Goal: Task Accomplishment & Management: Manage account settings

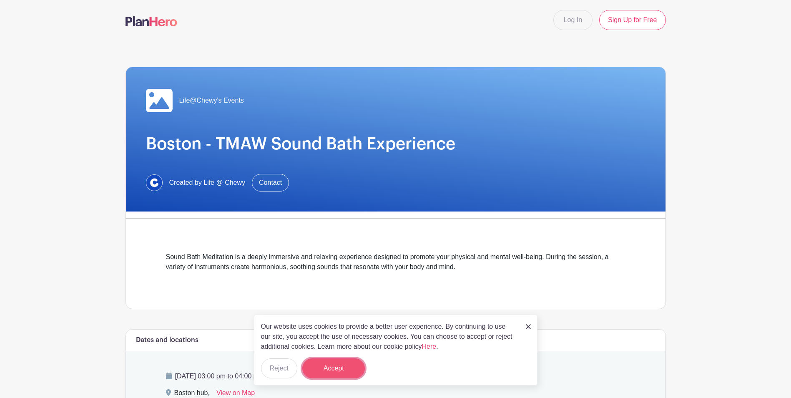
click at [336, 253] on button "Accept" at bounding box center [333, 368] width 63 height 20
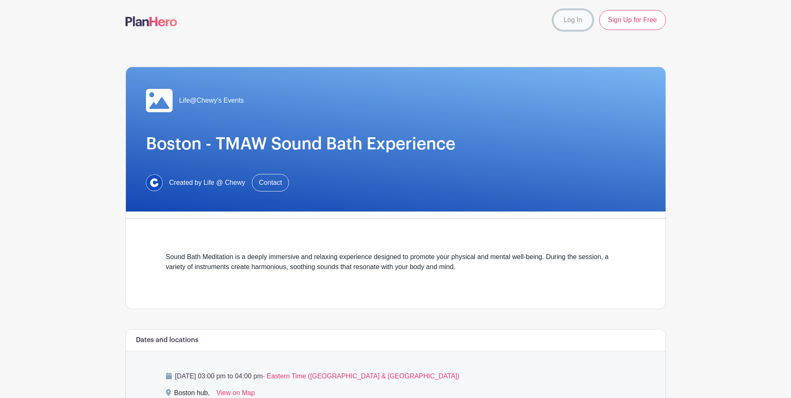
drag, startPoint x: 588, startPoint y: 21, endPoint x: 583, endPoint y: 21, distance: 5.0
click at [468, 21] on link "Log In" at bounding box center [573, 20] width 39 height 20
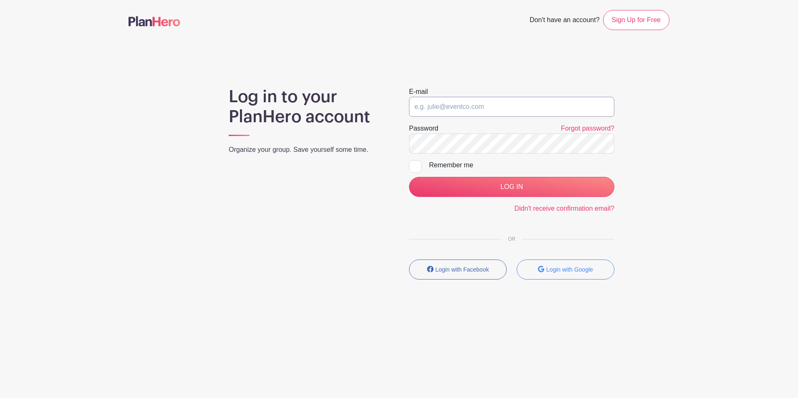
click at [468, 101] on input "email" at bounding box center [511, 107] width 205 height 20
type input "dandrade1@chewy.com"
click at [409, 177] on input "LOG IN" at bounding box center [511, 187] width 205 height 20
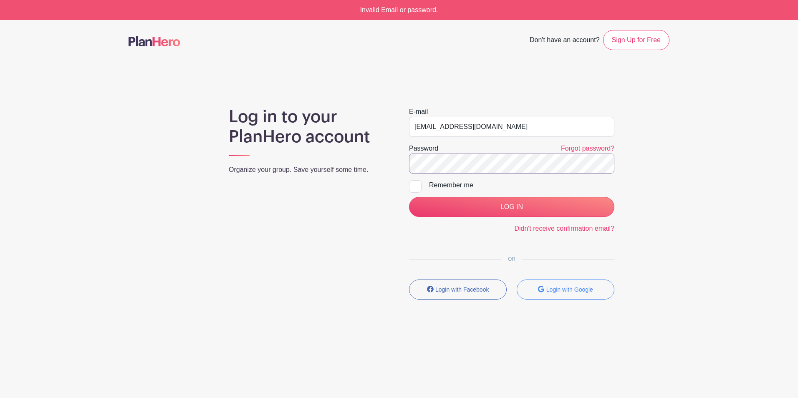
click at [409, 197] on input "LOG IN" at bounding box center [511, 207] width 205 height 20
click at [572, 146] on link "Forgot password?" at bounding box center [587, 148] width 53 height 7
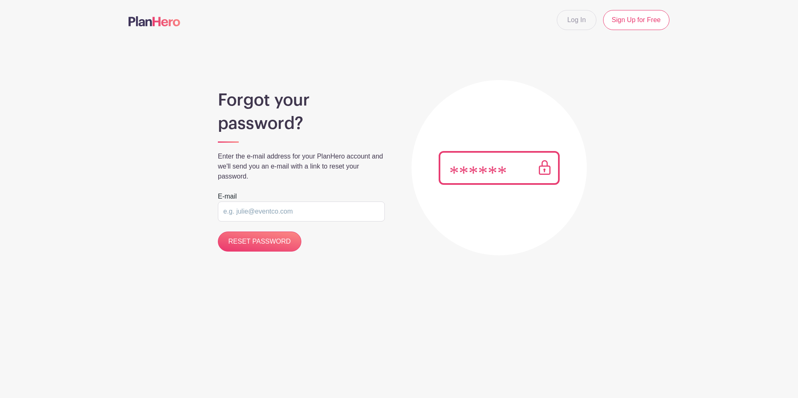
click at [318, 211] on input "email" at bounding box center [301, 211] width 167 height 20
type input "[EMAIL_ADDRESS][DOMAIN_NAME]"
click at [284, 243] on input "RESET PASSWORD" at bounding box center [259, 242] width 83 height 20
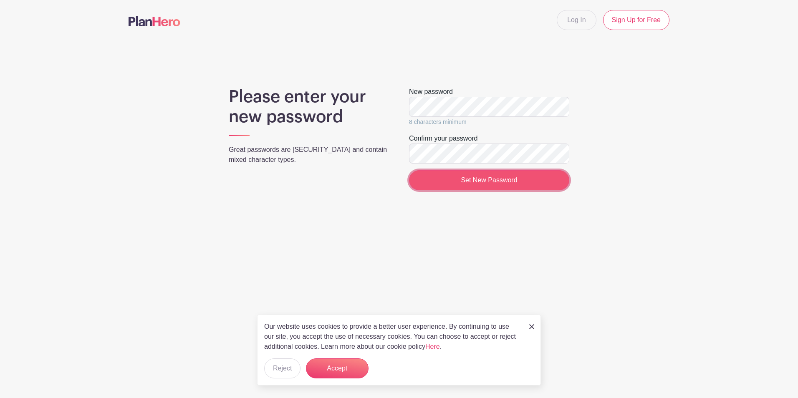
click at [493, 177] on input "Set New Password" at bounding box center [489, 180] width 160 height 20
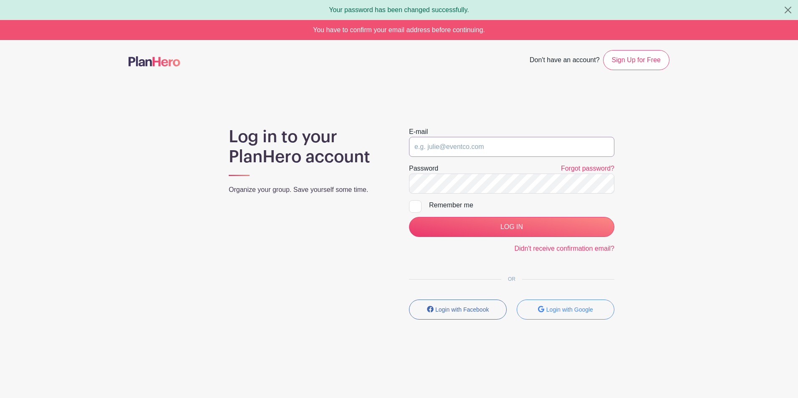
click at [491, 143] on input "email" at bounding box center [511, 147] width 205 height 20
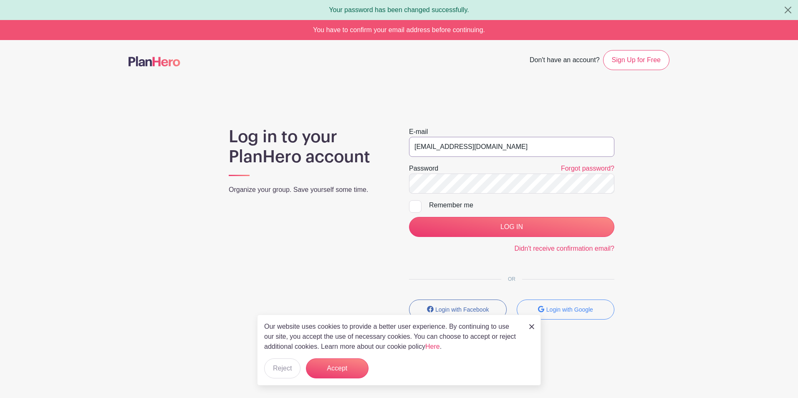
type input "dandrade1@chewy.com"
click at [409, 217] on input "LOG IN" at bounding box center [511, 227] width 205 height 20
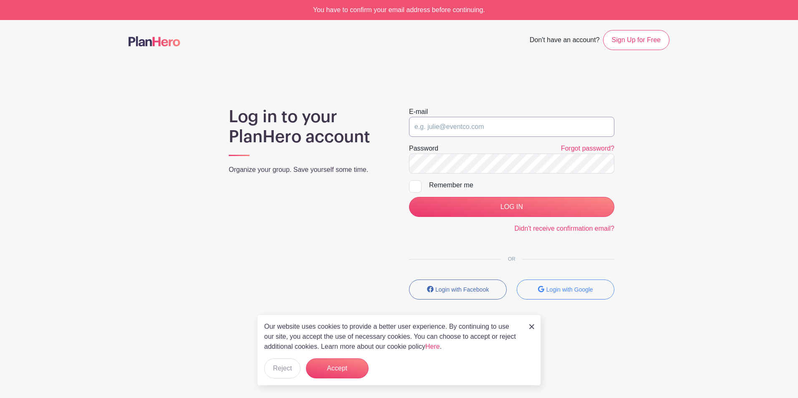
click at [475, 124] on input "email" at bounding box center [511, 127] width 205 height 20
type input "dandrade1@CHEWYCom"
click at [338, 370] on button "Accept" at bounding box center [337, 368] width 63 height 20
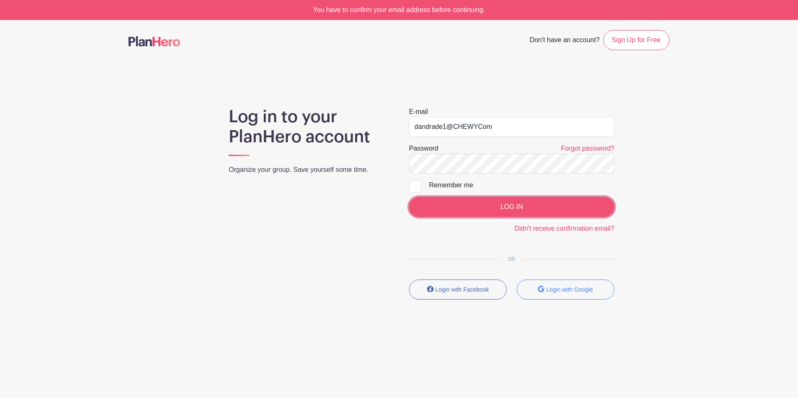
click at [486, 204] on input "LOG IN" at bounding box center [511, 207] width 205 height 20
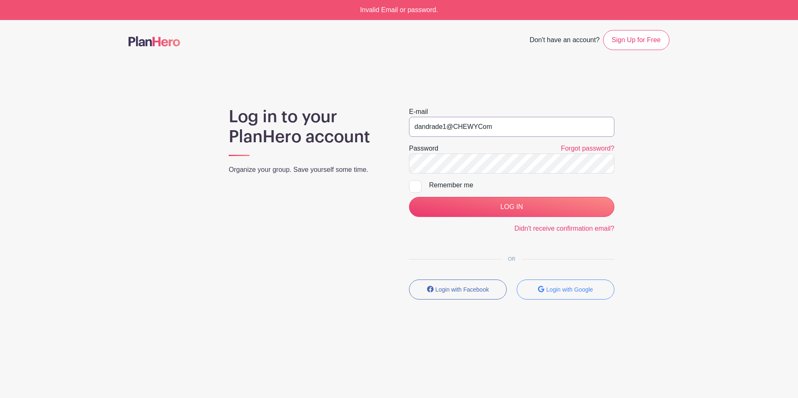
click at [480, 127] on input "dandrade1@CHEWYCom" at bounding box center [511, 127] width 205 height 20
type input "dandrade1@CHEWY.Com"
click at [409, 197] on input "LOG IN" at bounding box center [511, 207] width 205 height 20
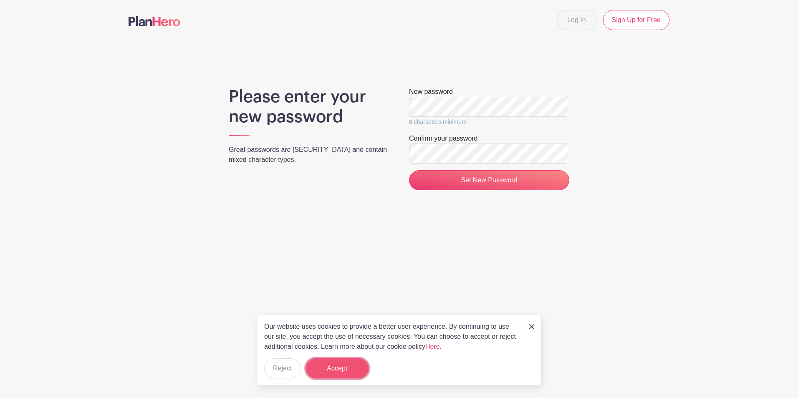
click at [355, 369] on button "Accept" at bounding box center [337, 368] width 63 height 20
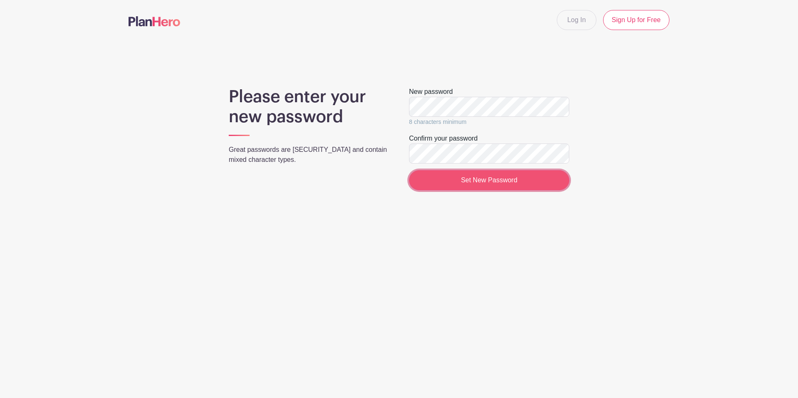
click at [516, 181] on input "Set New Password" at bounding box center [489, 180] width 160 height 20
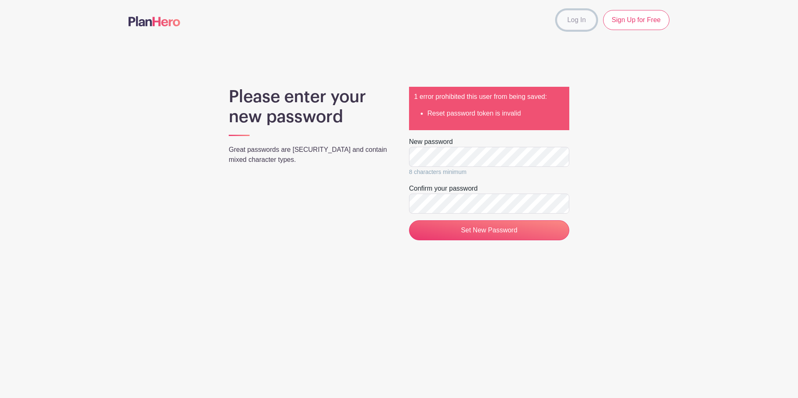
click at [574, 25] on link "Log In" at bounding box center [575, 20] width 39 height 20
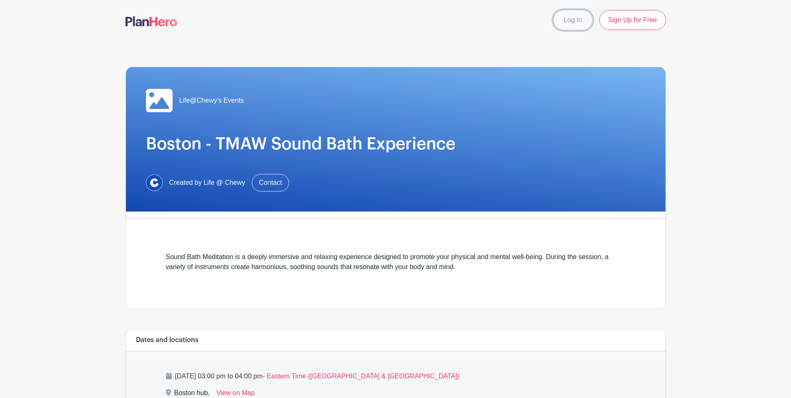
click at [570, 18] on link "Log In" at bounding box center [573, 20] width 39 height 20
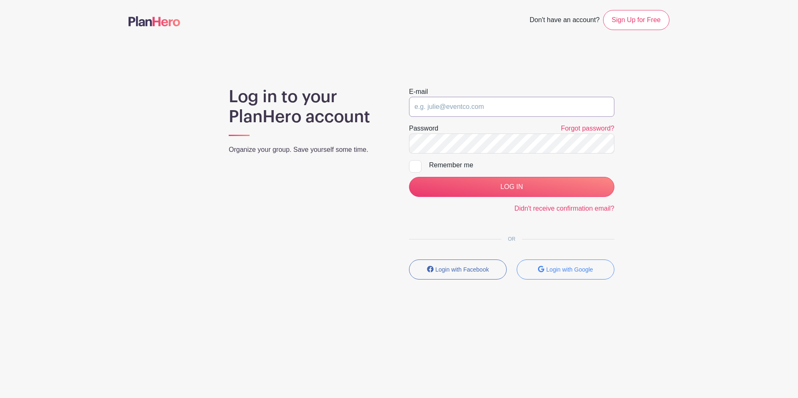
click at [503, 109] on input "email" at bounding box center [511, 107] width 205 height 20
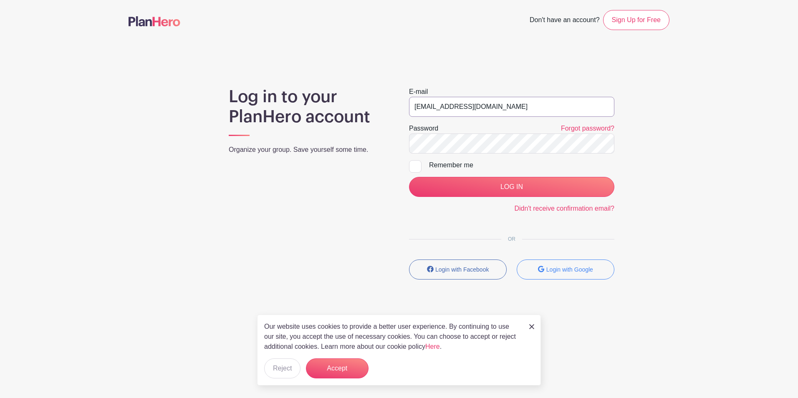
type input "dandrade1@chewy.com"
click at [463, 184] on input "LOG IN" at bounding box center [511, 187] width 205 height 20
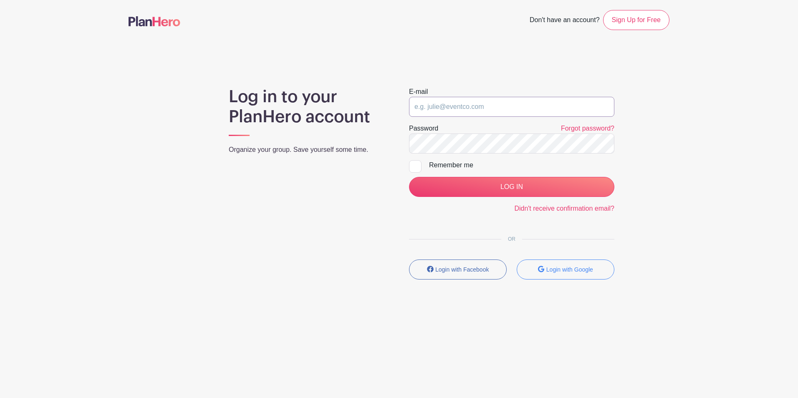
click at [483, 109] on input "email" at bounding box center [511, 107] width 205 height 20
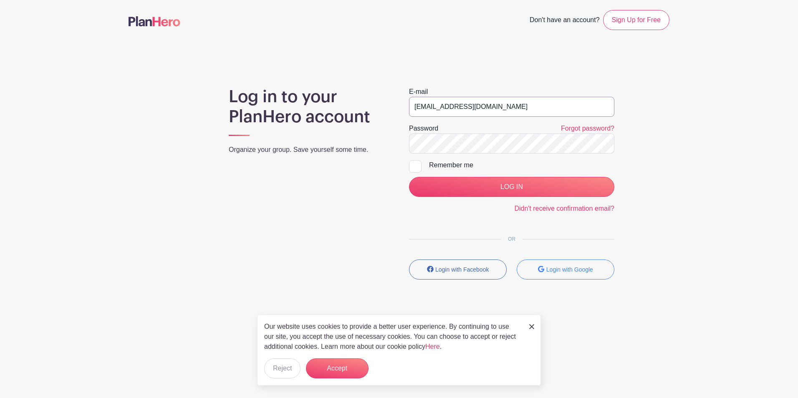
type input "[EMAIL_ADDRESS][DOMAIN_NAME]"
click at [552, 186] on input "LOG IN" at bounding box center [511, 187] width 205 height 20
